Goal: Share content: Share content

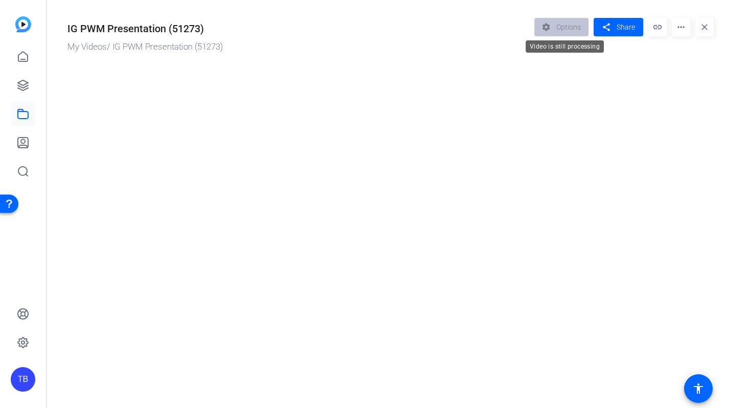
click at [555, 24] on div "settings Options" at bounding box center [564, 27] width 60 height 18
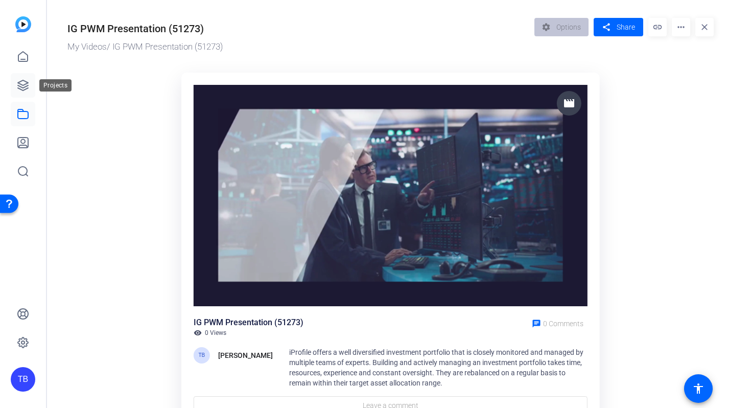
click at [27, 87] on icon at bounding box center [23, 85] width 12 height 12
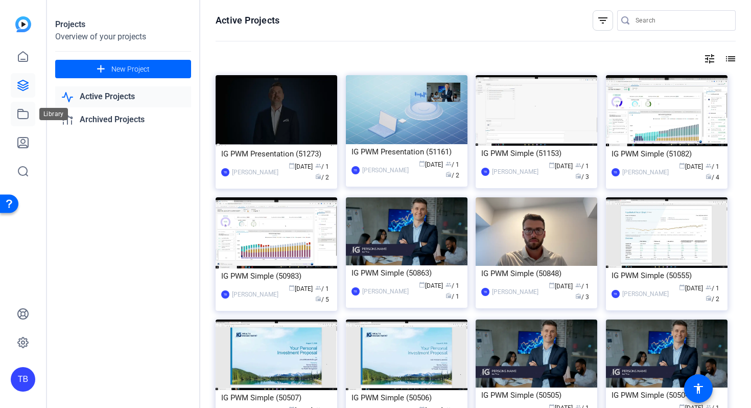
click at [17, 111] on icon at bounding box center [23, 114] width 12 height 12
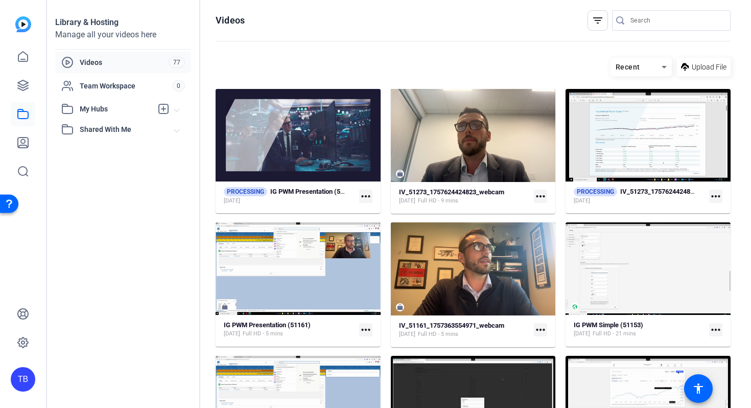
click at [365, 197] on mat-icon "more_horiz" at bounding box center [365, 196] width 13 height 13
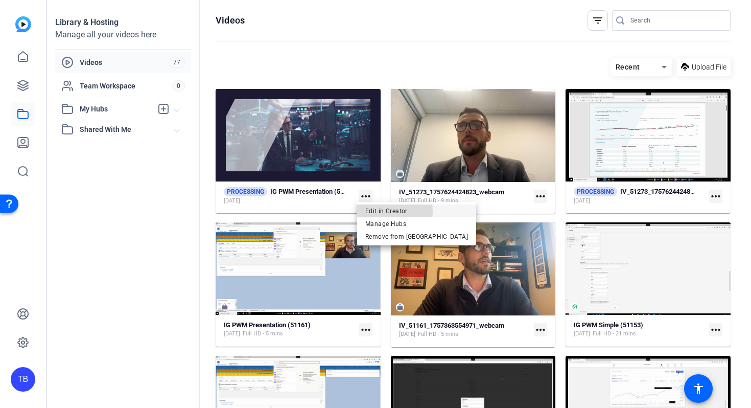
click at [373, 211] on span "Edit in Creator" at bounding box center [416, 210] width 103 height 12
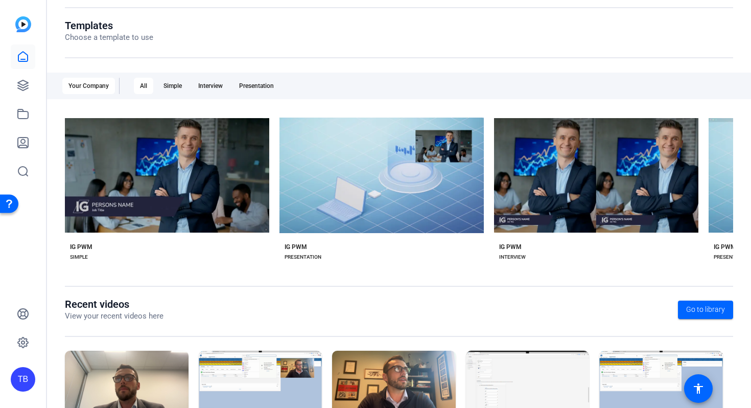
scroll to position [170, 0]
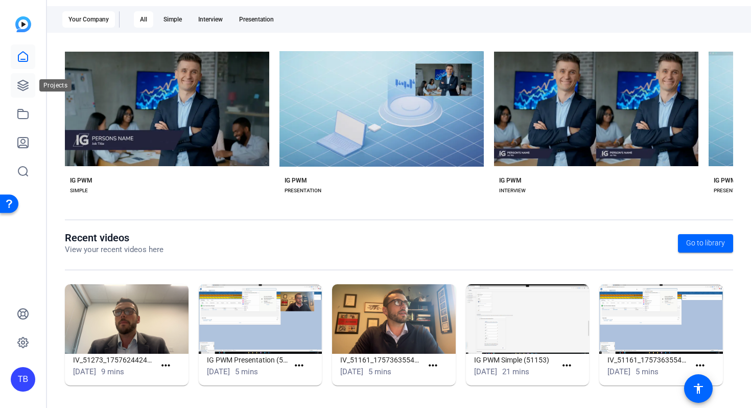
click at [27, 90] on icon at bounding box center [23, 85] width 12 height 12
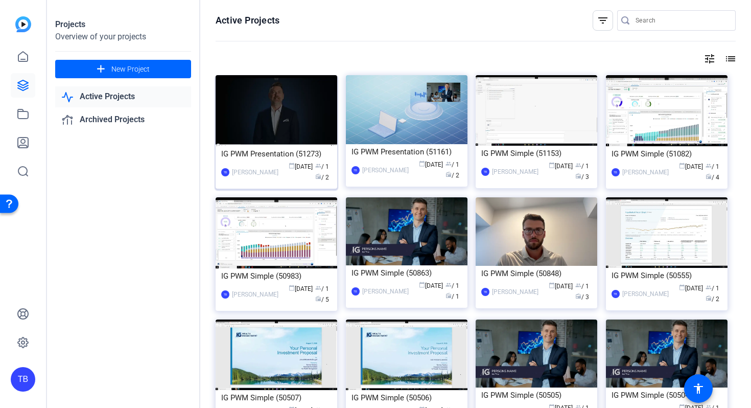
click at [284, 155] on div "IG PWM Presentation (51273)" at bounding box center [276, 153] width 110 height 15
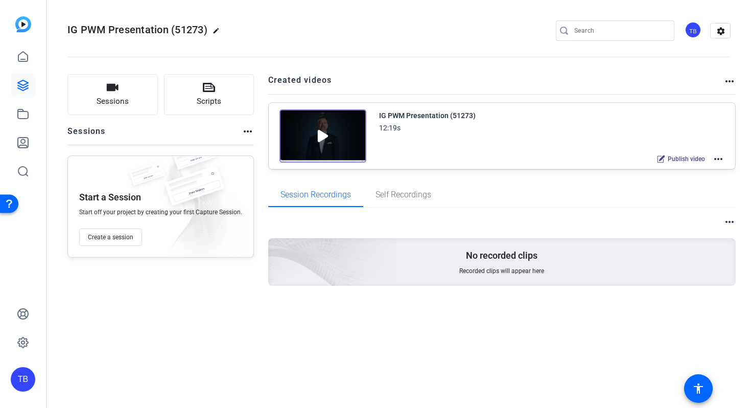
click at [726, 160] on div "IG PWM Presentation (51273) 12:19s Publish video more_horiz" at bounding box center [502, 136] width 467 height 66
click at [721, 157] on mat-icon "more_horiz" at bounding box center [718, 159] width 12 height 12
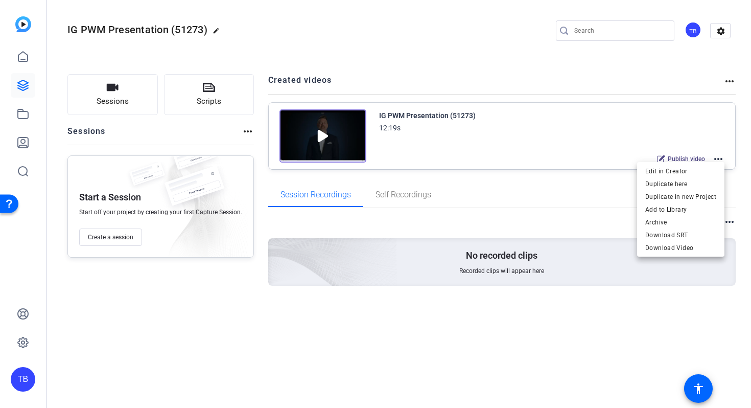
click at [342, 169] on div at bounding box center [375, 204] width 751 height 408
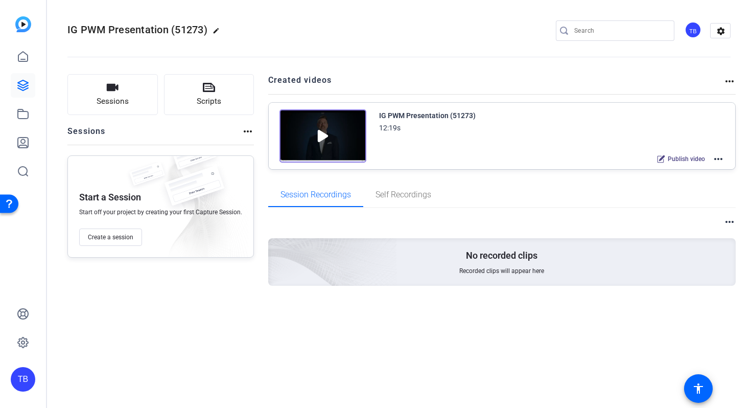
click at [319, 136] on img at bounding box center [323, 135] width 87 height 53
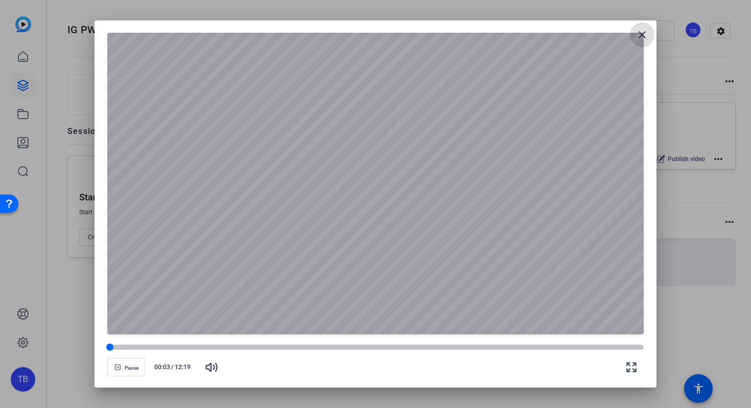
click at [210, 347] on div at bounding box center [375, 346] width 536 height 5
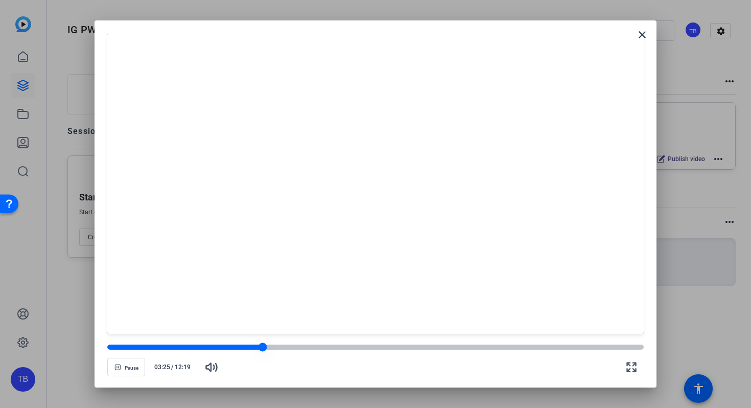
drag, startPoint x: 210, startPoint y: 346, endPoint x: 263, endPoint y: 343, distance: 53.3
click at [263, 343] on div at bounding box center [263, 347] width 9 height 9
click at [646, 38] on mat-icon "close" at bounding box center [642, 35] width 12 height 12
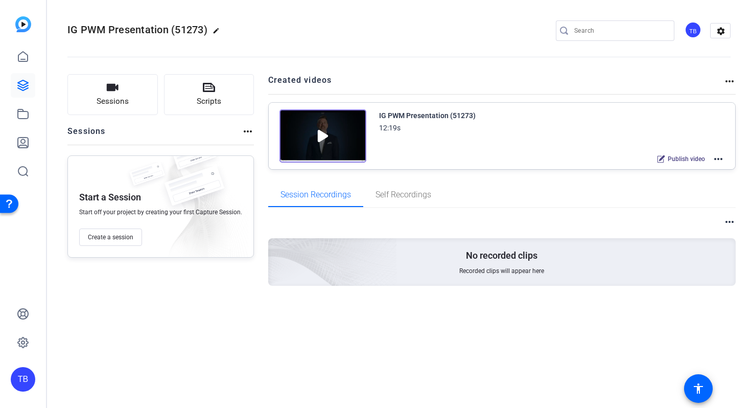
click at [687, 160] on span "Publish video" at bounding box center [686, 159] width 37 height 8
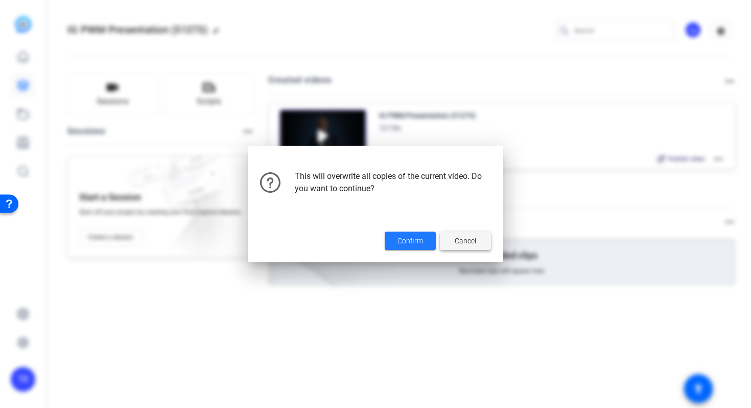
click at [482, 242] on span at bounding box center [465, 240] width 51 height 25
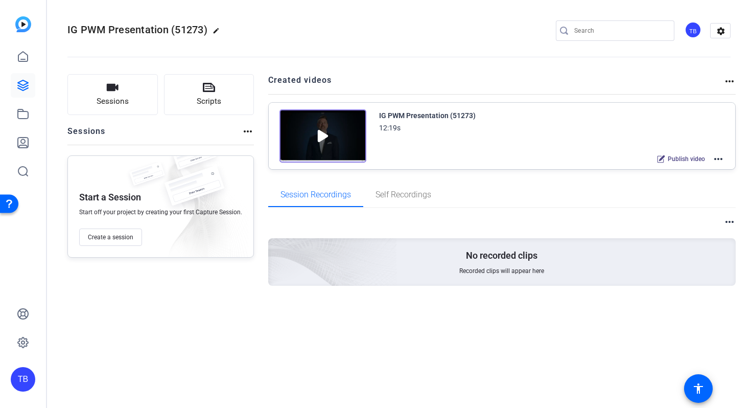
click at [716, 155] on mat-icon "more_horiz" at bounding box center [718, 159] width 12 height 12
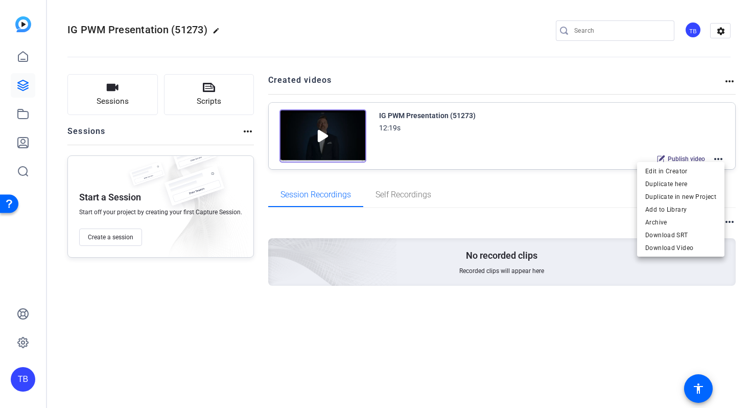
click at [727, 79] on div at bounding box center [375, 204] width 751 height 408
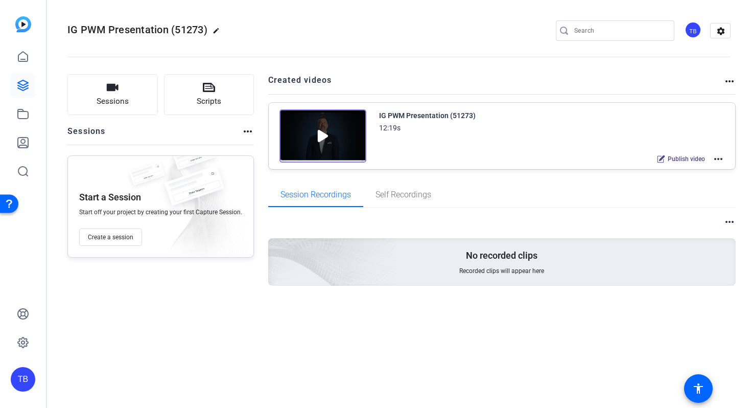
click at [727, 79] on mat-icon "more_horiz" at bounding box center [730, 81] width 12 height 12
click at [727, 79] on div at bounding box center [375, 204] width 751 height 408
click at [412, 197] on span "Self Recordings" at bounding box center [404, 195] width 56 height 8
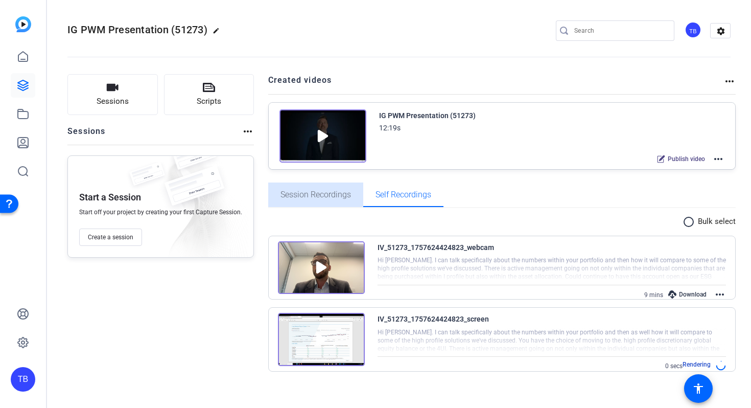
click at [327, 191] on span "Session Recordings" at bounding box center [316, 195] width 71 height 8
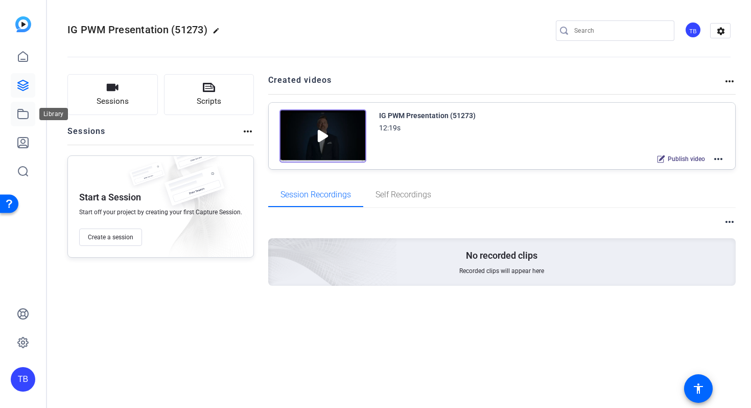
click at [19, 111] on icon at bounding box center [23, 113] width 10 height 9
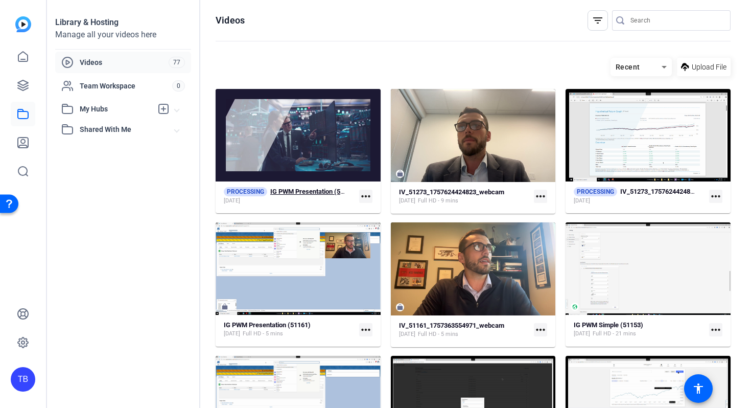
click at [326, 188] on strong "IG PWM Presentation (51273)" at bounding box center [313, 192] width 87 height 8
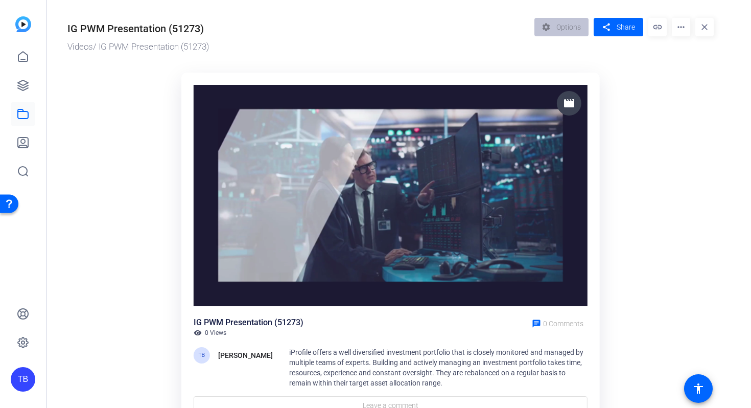
scroll to position [54, 0]
click at [555, 28] on div "settings Options" at bounding box center [564, 27] width 60 height 18
click at [18, 77] on link at bounding box center [23, 85] width 25 height 25
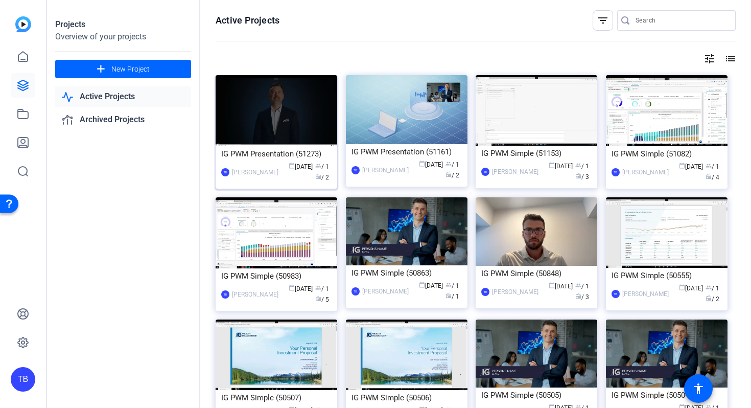
click at [270, 141] on img at bounding box center [277, 110] width 122 height 71
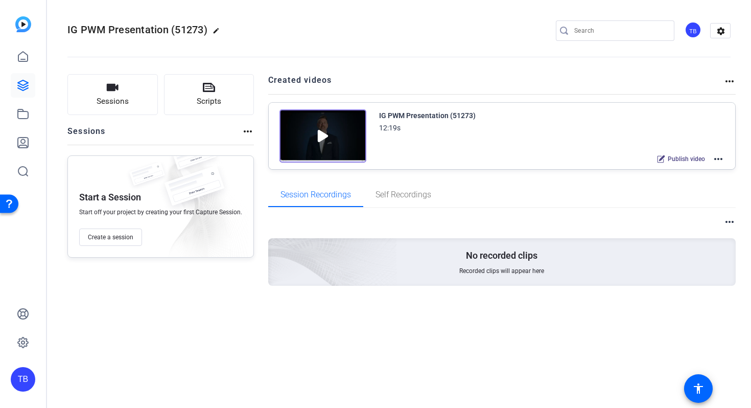
click at [329, 132] on img at bounding box center [323, 135] width 87 height 53
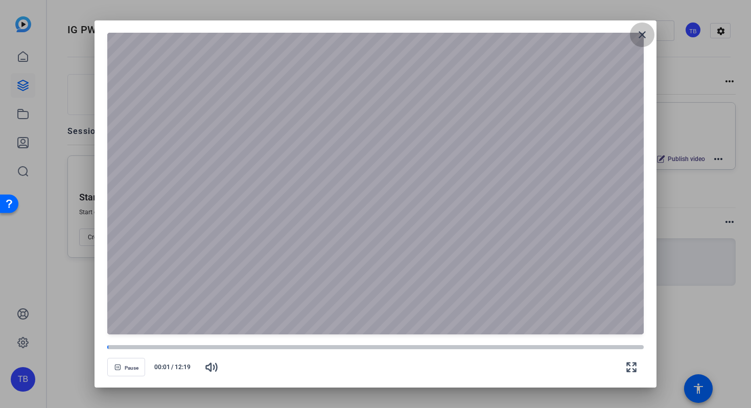
click at [647, 37] on mat-icon "close" at bounding box center [642, 35] width 12 height 12
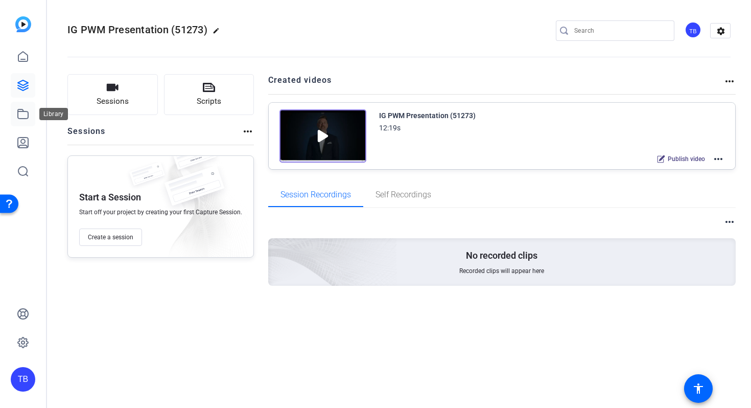
click at [20, 121] on link at bounding box center [23, 114] width 25 height 25
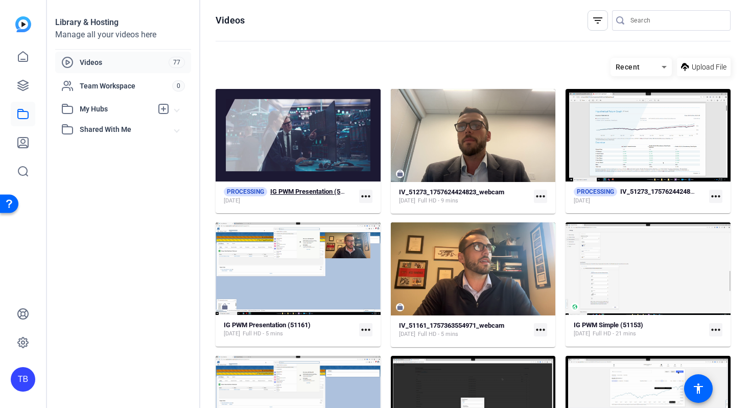
click at [310, 193] on strong "IG PWM Presentation (51273)" at bounding box center [313, 192] width 87 height 8
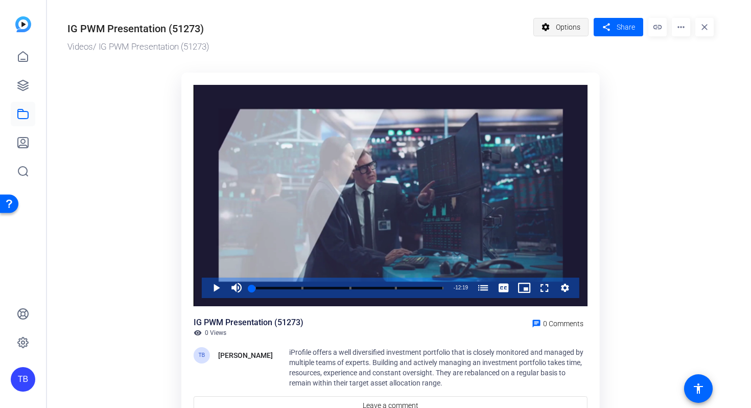
click at [555, 28] on span at bounding box center [561, 27] width 55 height 25
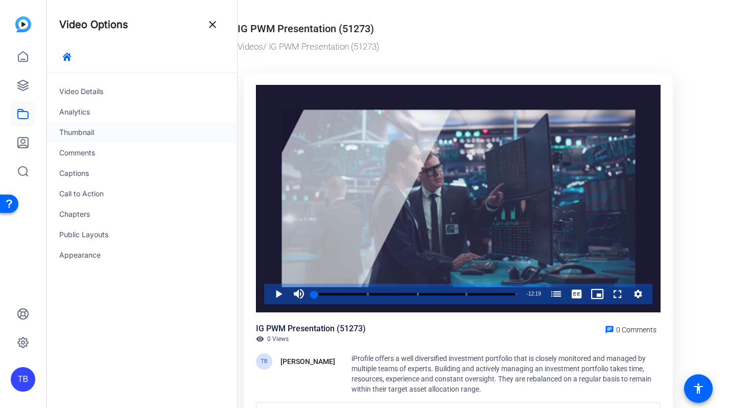
click at [118, 137] on div "Thumbnail" at bounding box center [142, 132] width 190 height 20
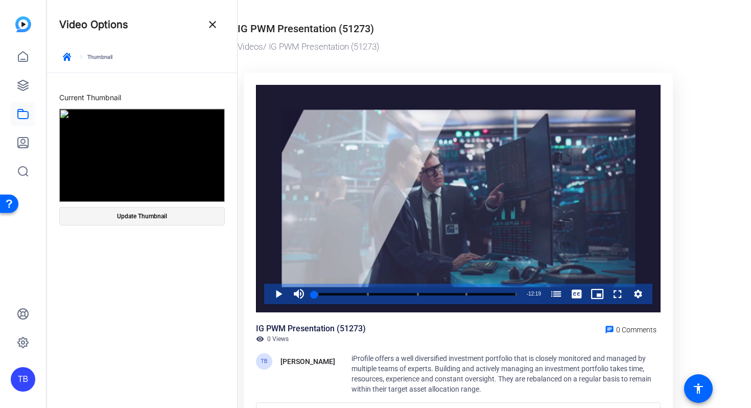
click at [193, 222] on span at bounding box center [142, 216] width 165 height 25
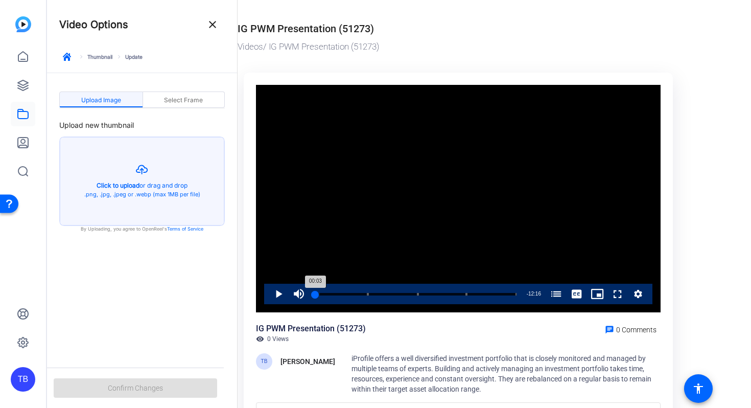
click at [315, 295] on div "00:03" at bounding box center [314, 294] width 1 height 3
click at [181, 100] on span "Select Frame" at bounding box center [183, 100] width 39 height 6
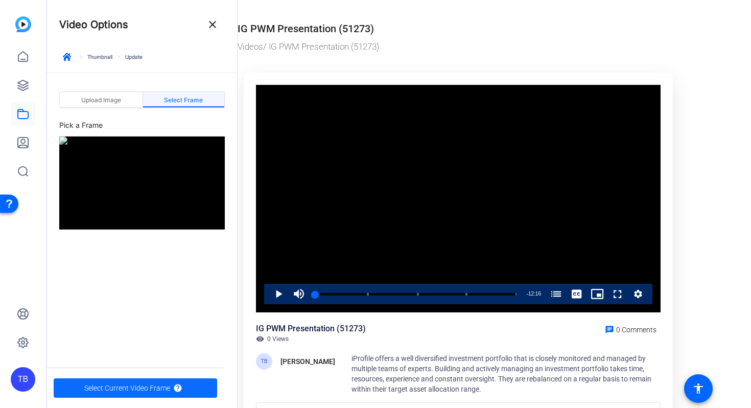
click at [136, 391] on span "Select Current Video Frame" at bounding box center [127, 387] width 86 height 19
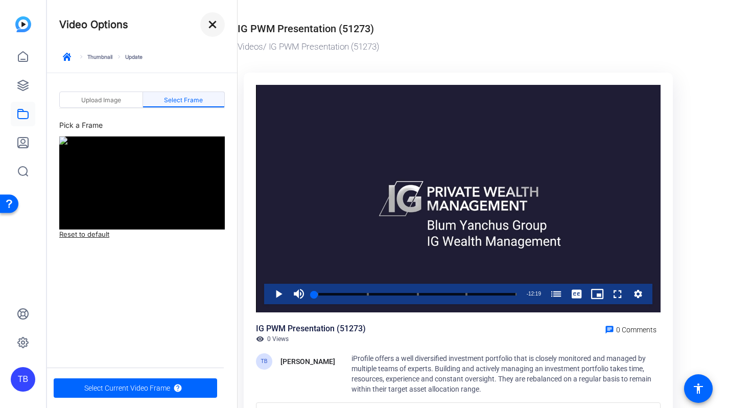
click at [212, 26] on mat-icon "close" at bounding box center [212, 24] width 12 height 12
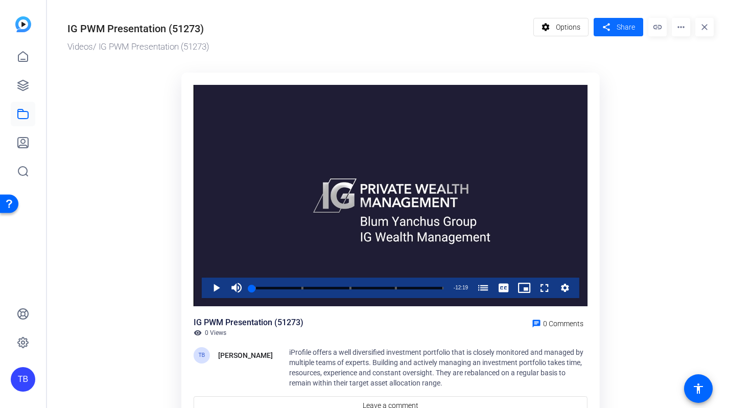
click at [613, 26] on span at bounding box center [619, 27] width 50 height 25
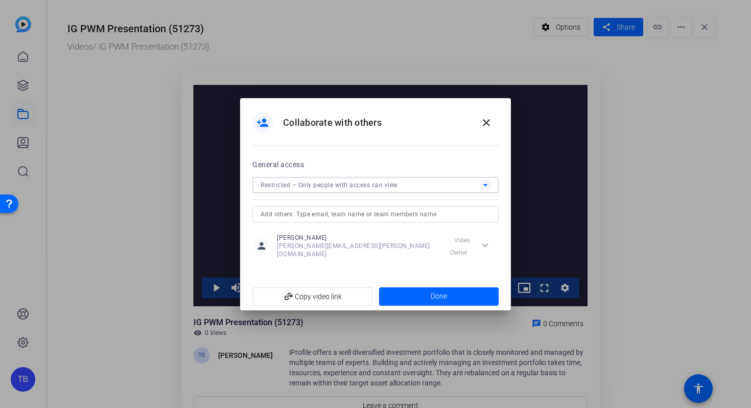
click at [303, 181] on div "Restricted – Only people with access can view" at bounding box center [371, 184] width 220 height 13
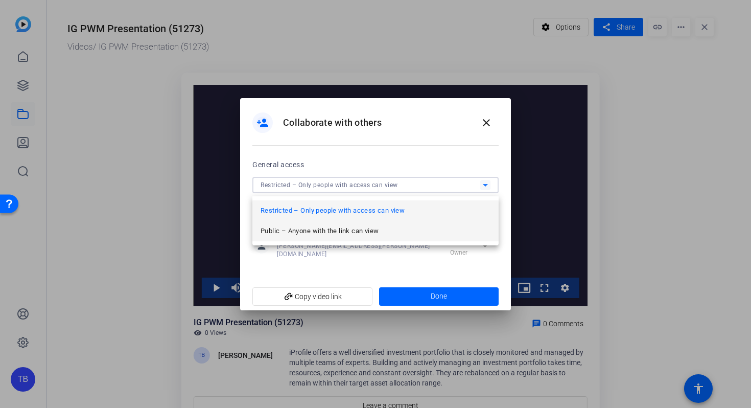
click at [298, 229] on span "Public – Anyone with the link can view" at bounding box center [320, 231] width 118 height 12
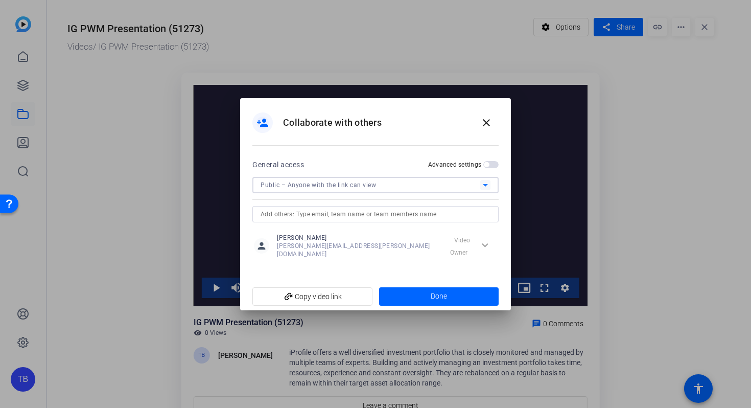
click at [490, 171] on mat-slide-toggle "Advanced settings" at bounding box center [463, 164] width 71 height 12
click at [490, 168] on span "button" at bounding box center [490, 164] width 15 height 7
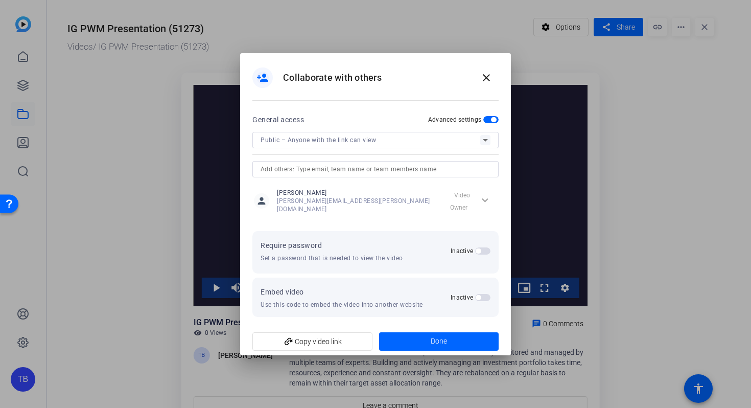
click at [486, 247] on span "button" at bounding box center [482, 250] width 15 height 7
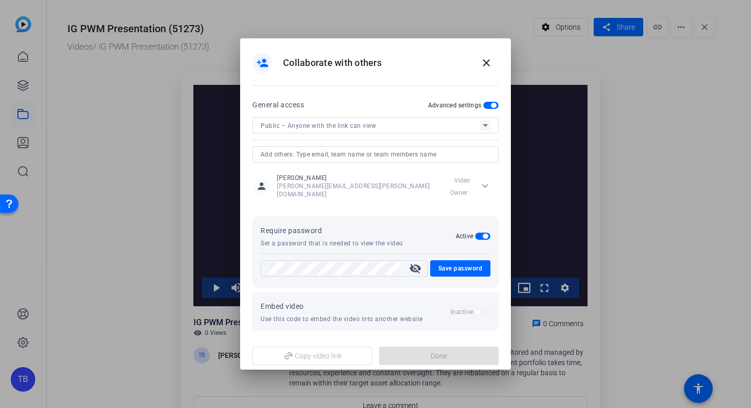
click at [414, 263] on mat-icon "visibility_off" at bounding box center [415, 268] width 25 height 12
click at [458, 265] on span "Save password" at bounding box center [460, 268] width 44 height 12
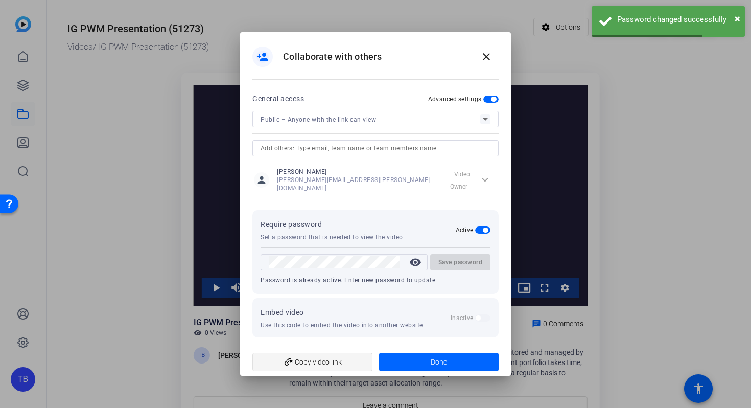
click at [334, 361] on span "add_link Copy video link" at bounding box center [313, 361] width 104 height 19
